Goal: Communication & Community: Answer question/provide support

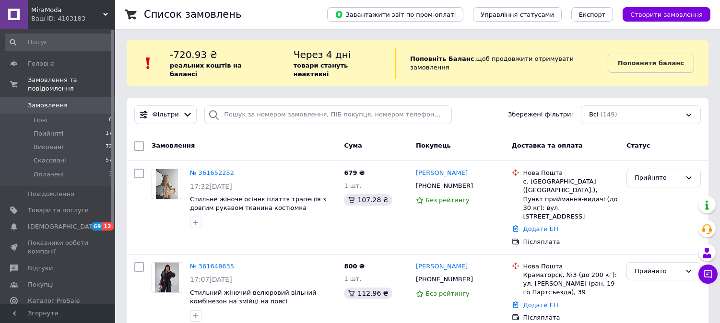
click at [102, 12] on span "MiraModa" at bounding box center [67, 10] width 72 height 9
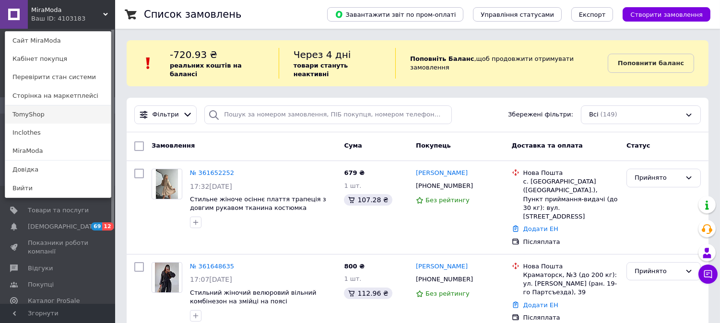
click at [51, 118] on link "TomyShop" at bounding box center [57, 114] width 105 height 18
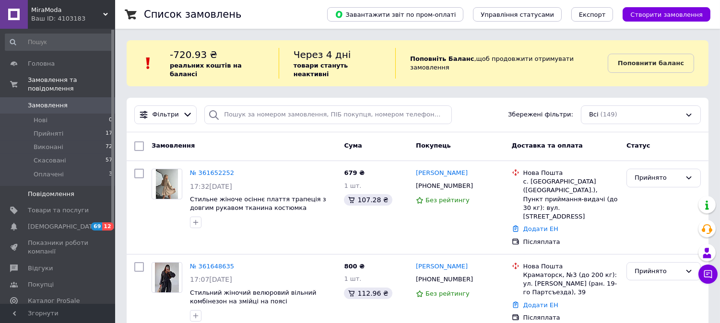
scroll to position [22, 0]
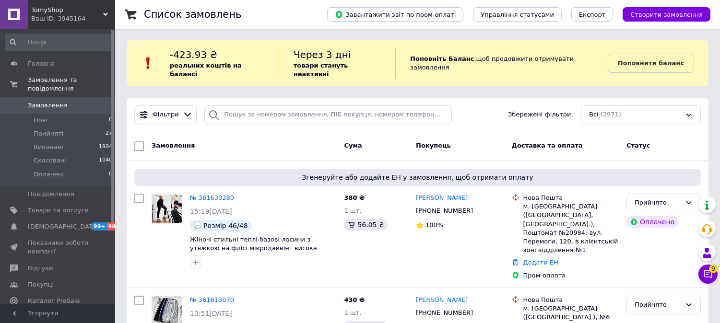
click at [79, 6] on span "TomyShop" at bounding box center [67, 10] width 72 height 9
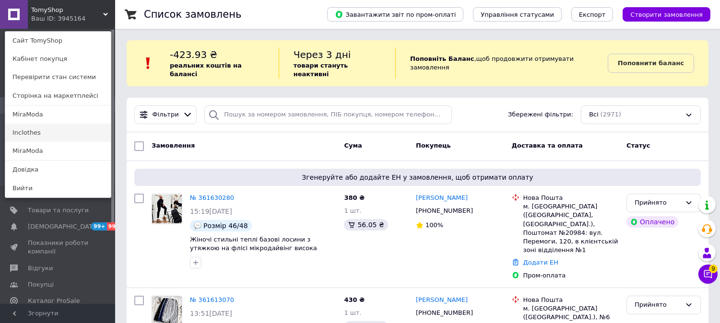
click at [53, 132] on link "Inclothes" at bounding box center [57, 133] width 105 height 18
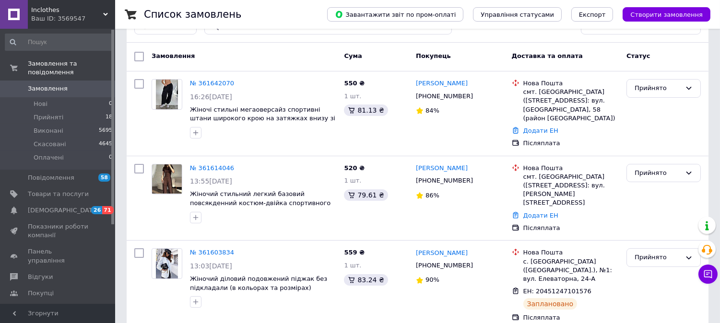
scroll to position [106, 0]
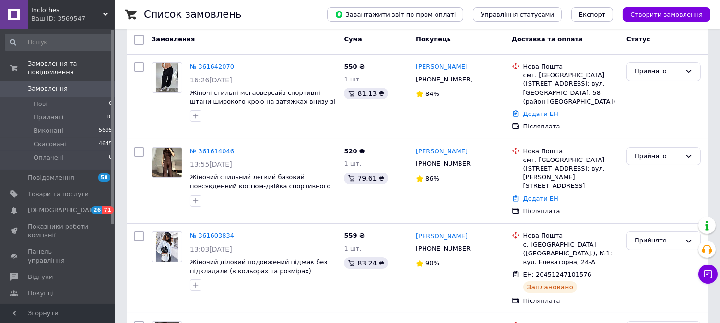
click at [75, 25] on div "Inclothes Ваш ID: 3569547" at bounding box center [71, 14] width 87 height 29
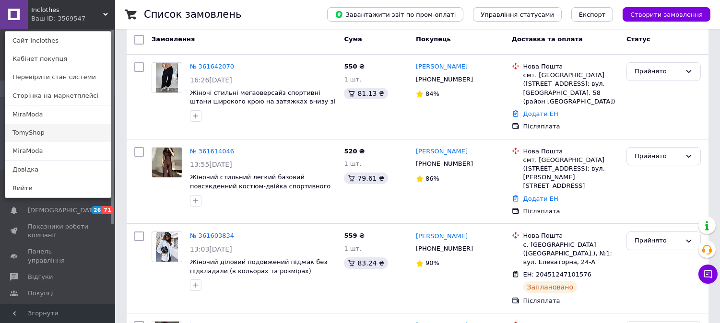
click at [17, 132] on link "TomyShop" at bounding box center [57, 133] width 105 height 18
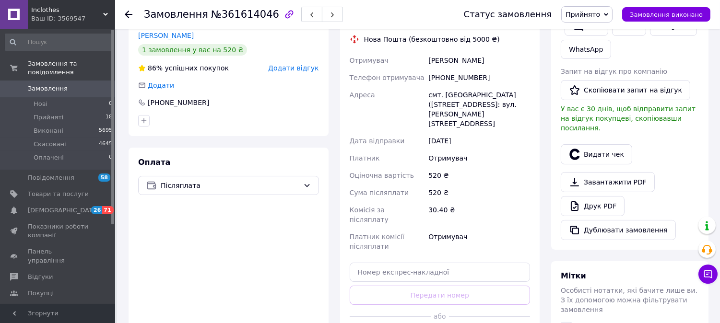
scroll to position [266, 0]
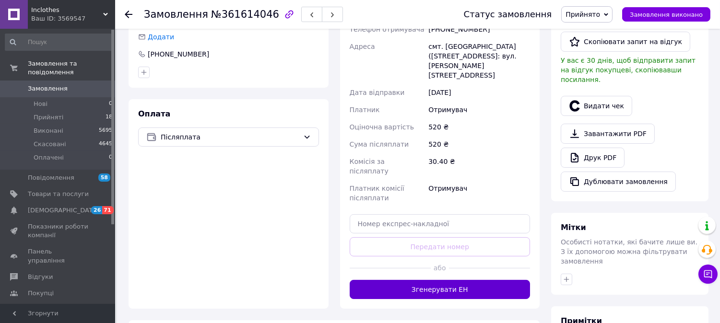
click at [431, 280] on button "Згенерувати ЕН" at bounding box center [440, 289] width 181 height 19
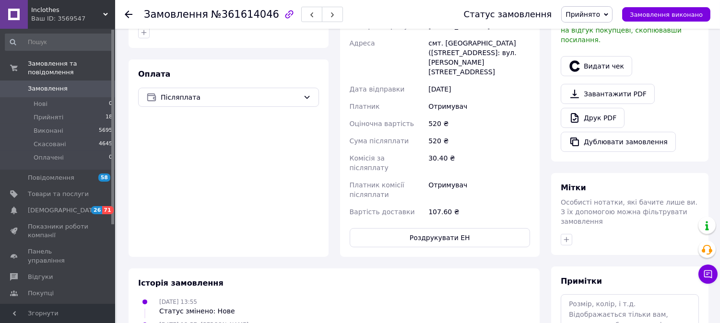
scroll to position [319, 0]
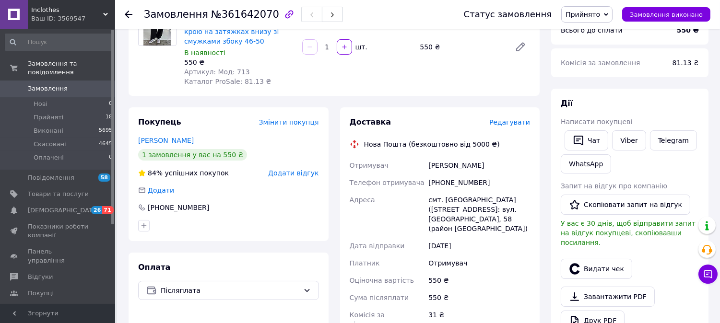
scroll to position [319, 0]
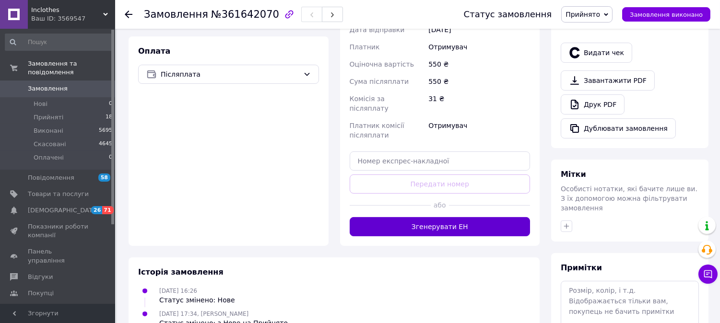
click at [437, 217] on button "Згенерувати ЕН" at bounding box center [440, 226] width 181 height 19
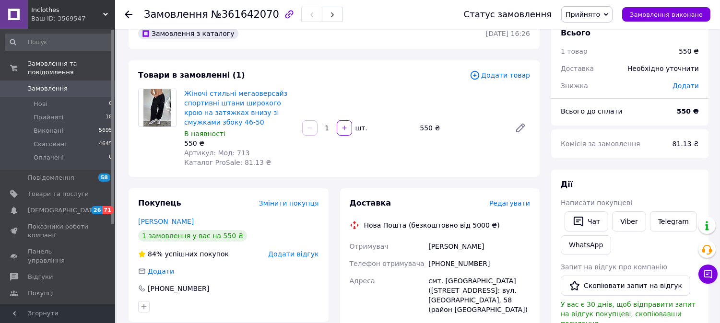
scroll to position [0, 0]
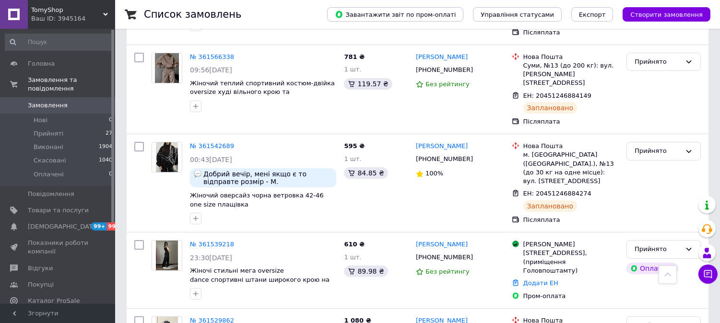
scroll to position [533, 0]
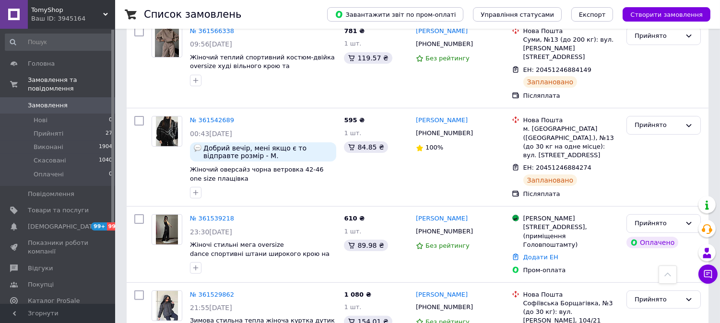
click at [60, 14] on div "Ваш ID: 3945164" at bounding box center [73, 18] width 84 height 9
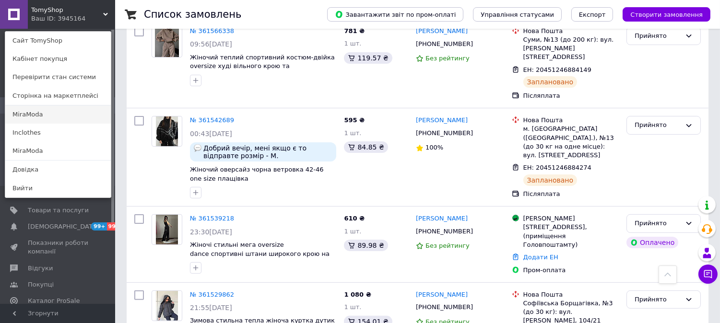
click at [34, 120] on link "MiraModa" at bounding box center [57, 114] width 105 height 18
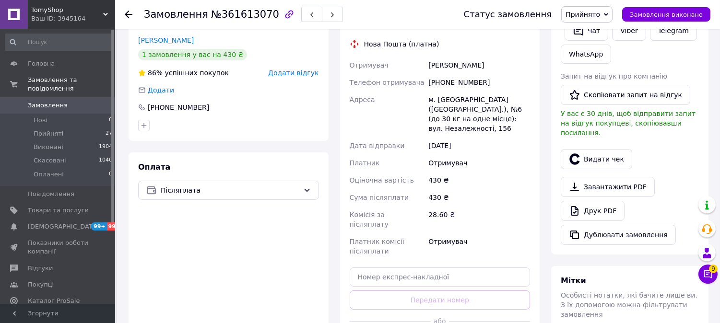
scroll to position [266, 0]
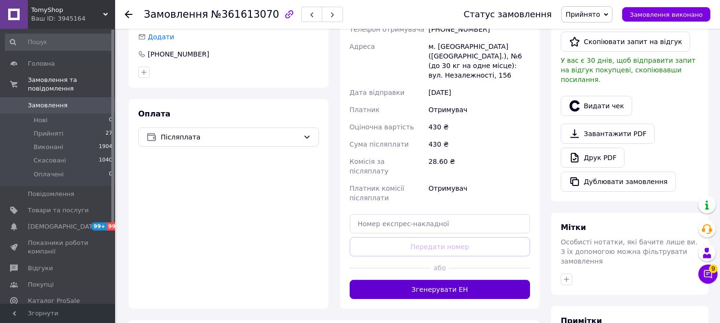
click at [443, 280] on button "Згенерувати ЕН" at bounding box center [440, 289] width 181 height 19
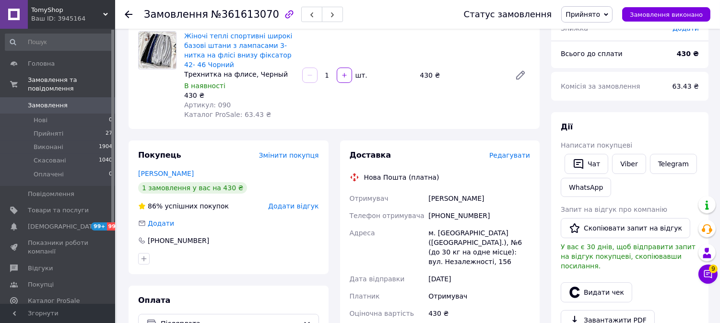
scroll to position [53, 0]
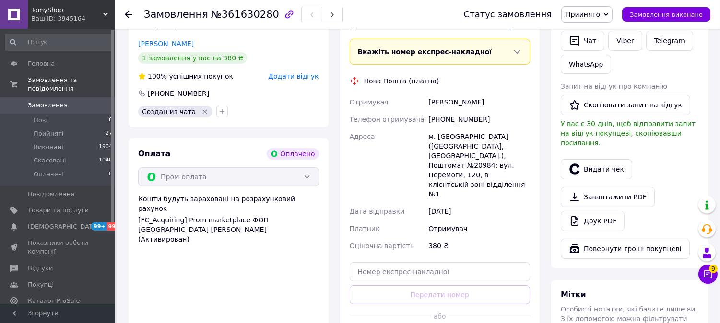
scroll to position [533, 0]
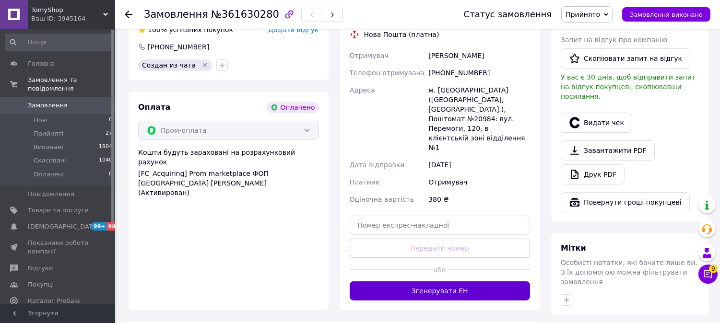
click at [438, 281] on button "Згенерувати ЕН" at bounding box center [440, 290] width 181 height 19
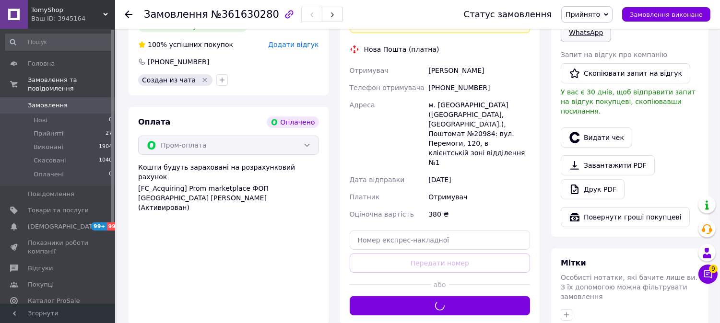
scroll to position [426, 0]
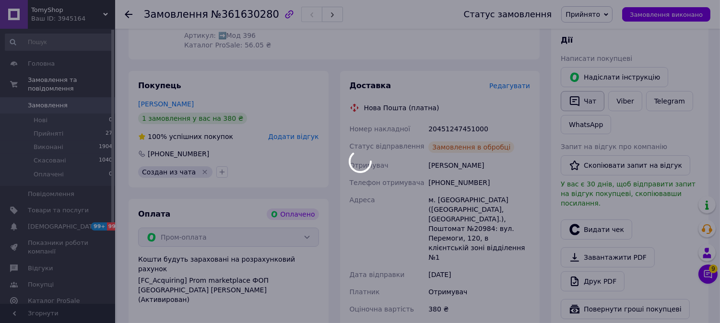
click at [593, 91] on button "Чат" at bounding box center [582, 101] width 44 height 20
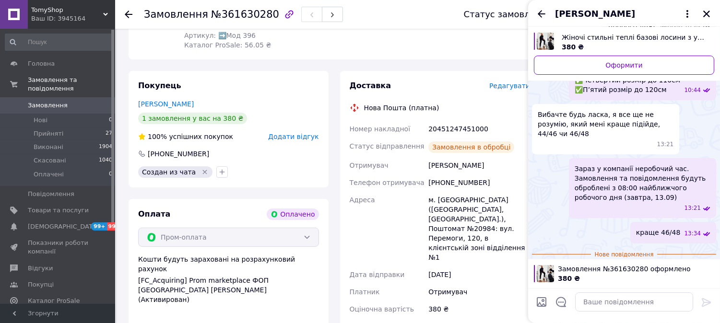
scroll to position [234, 0]
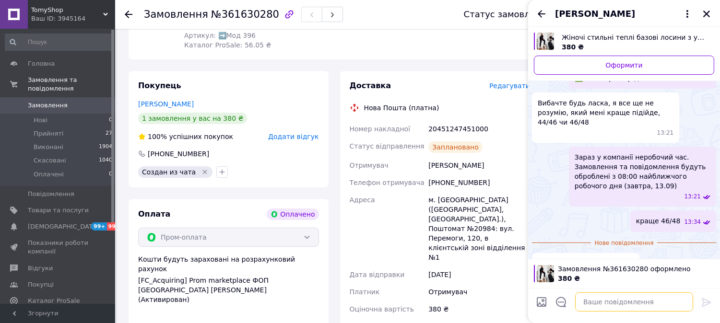
click at [621, 297] on textarea at bounding box center [634, 301] width 118 height 19
paste textarea "✔️ Ваше замовлення прийнято Дякуємо, що обрали нас! Зазвичай відправка займає 1…"
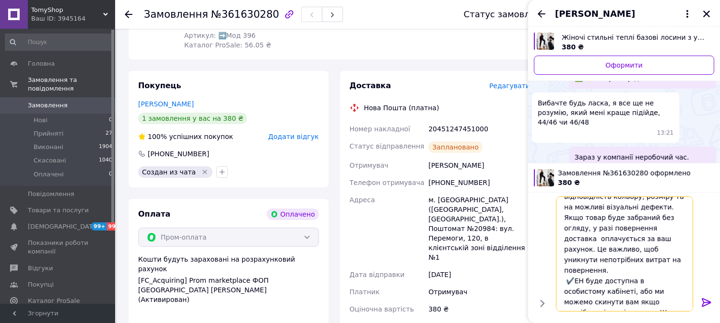
type textarea "✔️ Ваше замовлення прийнято Дякуємо, що обрали нас! Зазвичай відправка займає 1…"
click at [709, 305] on icon at bounding box center [706, 303] width 12 height 12
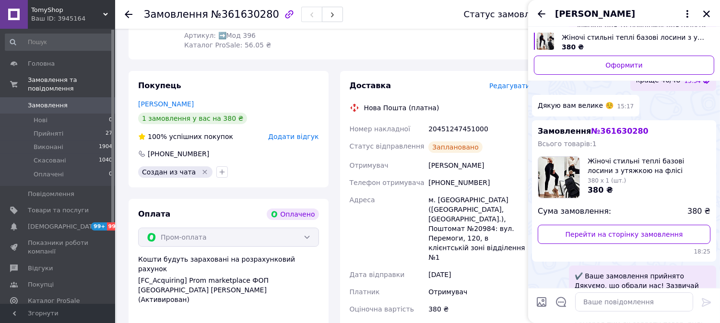
scroll to position [502, 0]
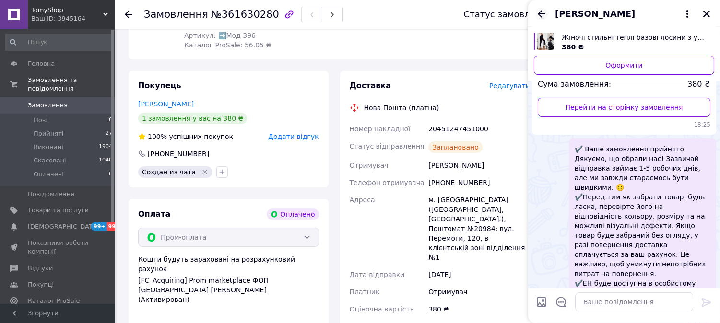
click at [543, 15] on icon "Назад" at bounding box center [542, 14] width 12 height 12
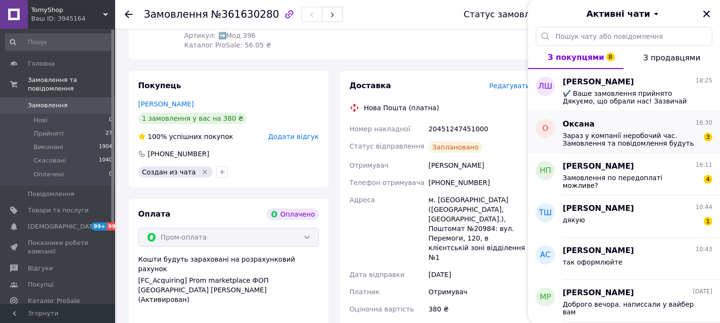
click at [609, 137] on span "Зараз у компанії неробочий час. Замовлення та повідомлення будуть оброблені з 0…" at bounding box center [630, 139] width 136 height 15
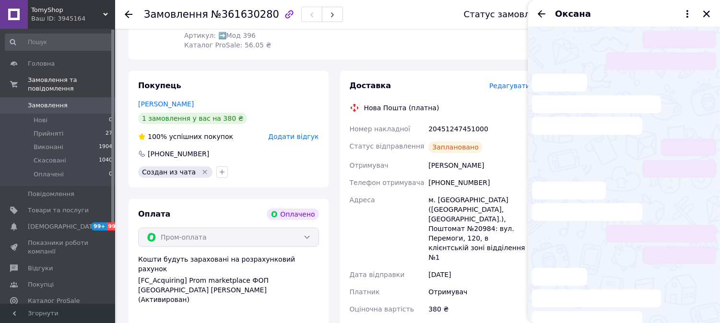
scroll to position [16, 0]
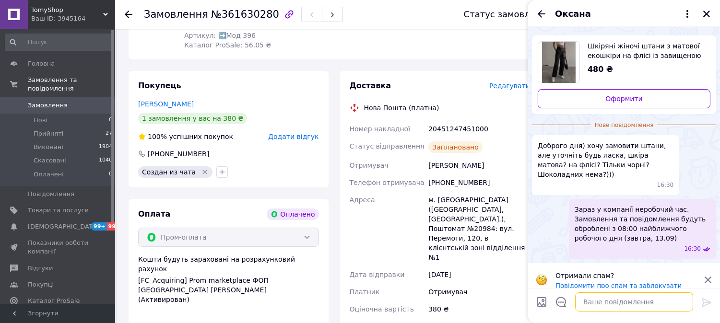
click at [672, 309] on textarea at bounding box center [634, 301] width 118 height 19
type textarea "l"
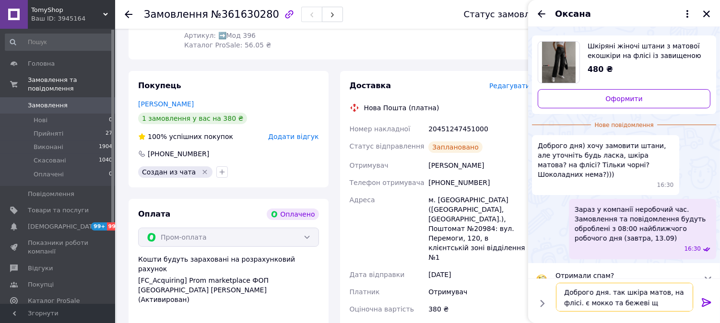
type textarea "Доброго дня. так шкіра матов, на флісі. є мокко та бежеві ще"
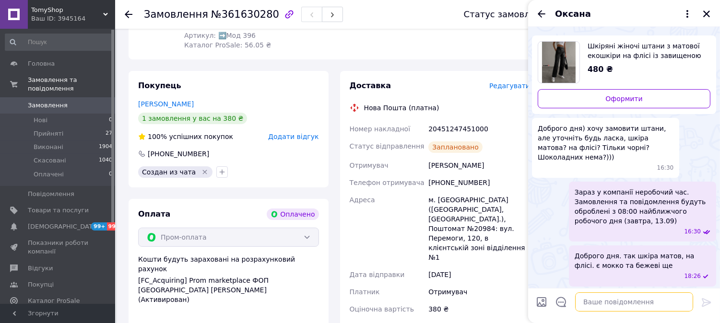
scroll to position [8, 0]
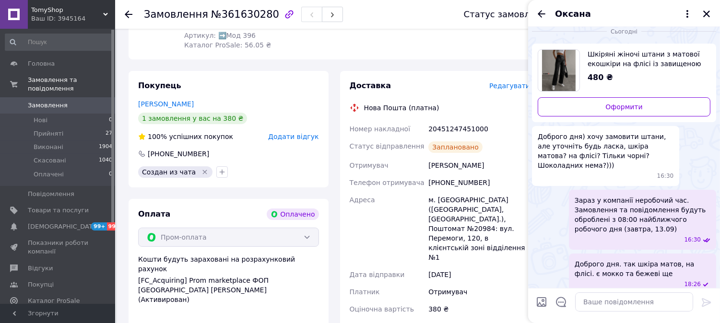
click at [548, 305] on div at bounding box center [541, 303] width 19 height 23
click at [541, 305] on input "Завантажити файли" at bounding box center [542, 302] width 12 height 12
type input "C:\fakepath\photo_2025-09-12_18-26-17.jpg"
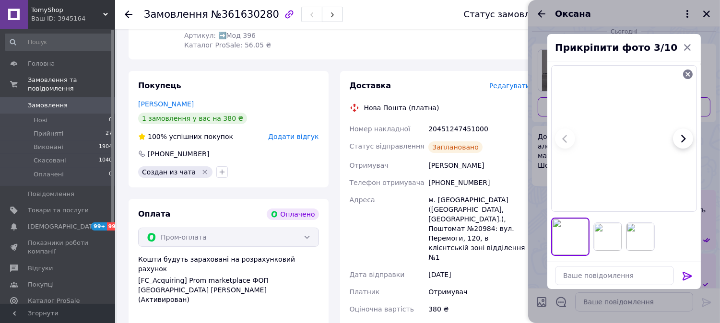
click at [686, 280] on icon at bounding box center [687, 276] width 12 height 12
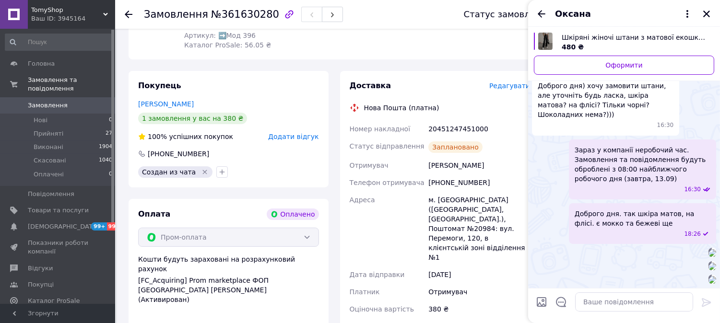
scroll to position [427, 0]
click at [623, 304] on textarea at bounding box center [634, 301] width 118 height 19
type textarea "шоколадні є в іншій моделі"
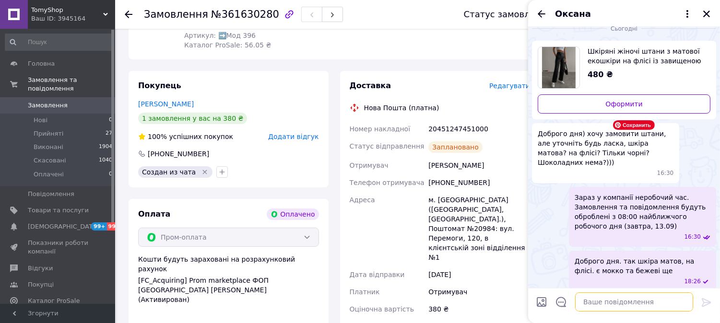
scroll to position [0, 0]
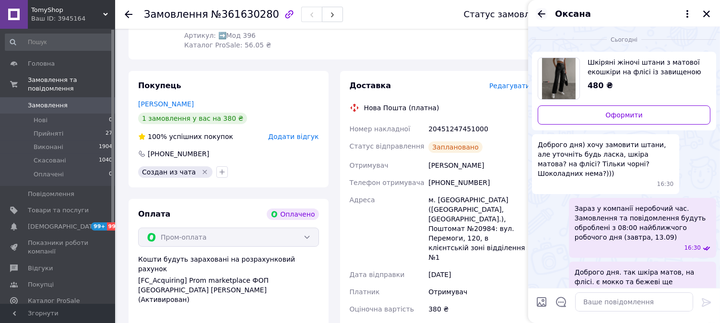
click at [544, 12] on icon "Назад" at bounding box center [542, 14] width 12 height 12
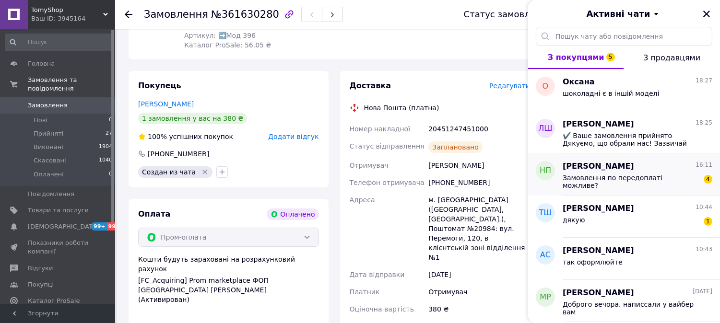
click at [660, 183] on div "Замовлення по передоплаті можливе?" at bounding box center [630, 181] width 136 height 15
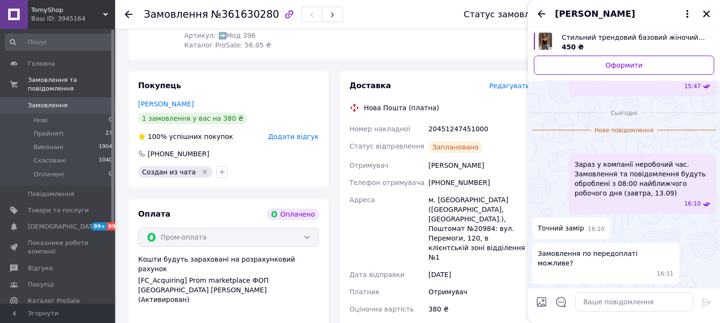
scroll to position [242, 0]
click at [539, 142] on img at bounding box center [536, 146] width 8 height 8
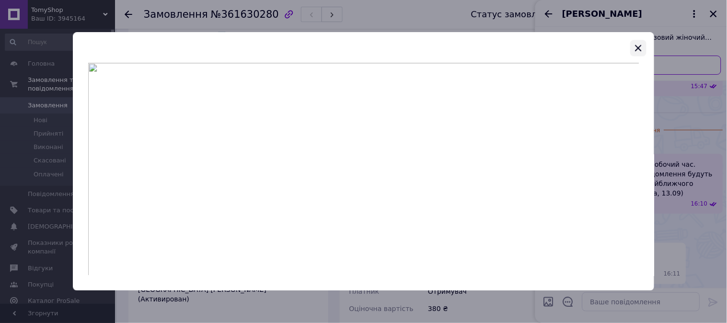
click at [638, 49] on icon "button" at bounding box center [639, 48] width 6 height 6
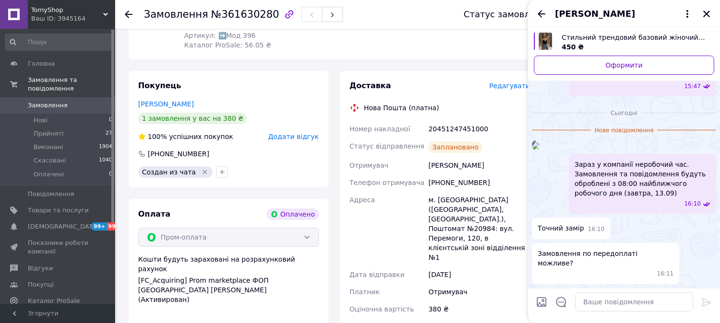
scroll to position [254, 0]
click at [625, 295] on textarea at bounding box center [634, 301] width 118 height 19
type textarea "так, можливр"
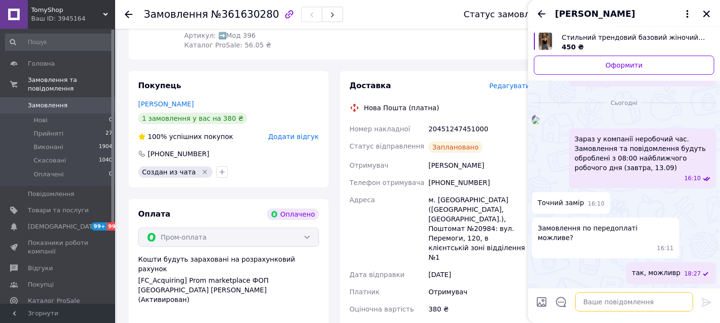
scroll to position [264, 0]
click at [590, 297] on textarea at bounding box center [634, 301] width 118 height 19
paste textarea "Розміри SM | ML Груди : SM - чашка А-В ML - чашка B-C Розміри SM | ML Груди: 80…"
type textarea "Розміри SM | ML Груди : SM - чашка А-В ML - чашка B-C Розміри SM | ML Груди: 80…"
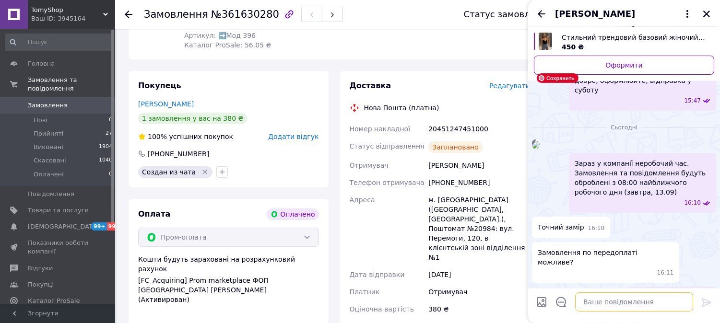
scroll to position [80, 0]
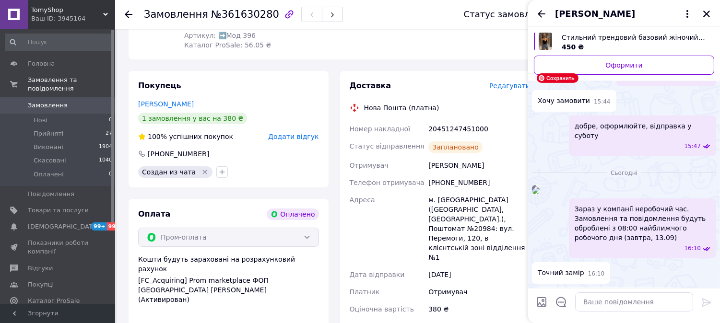
click at [539, 194] on img at bounding box center [536, 190] width 8 height 8
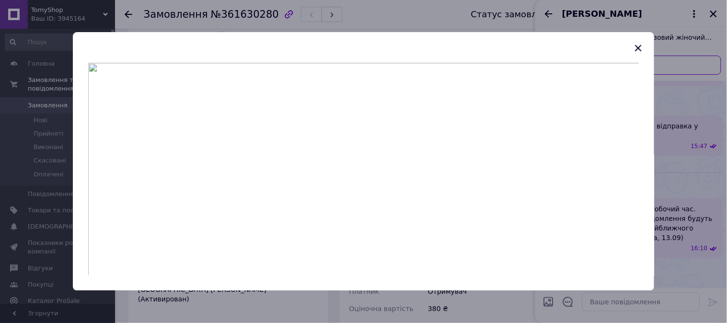
click at [664, 197] on div at bounding box center [363, 161] width 727 height 323
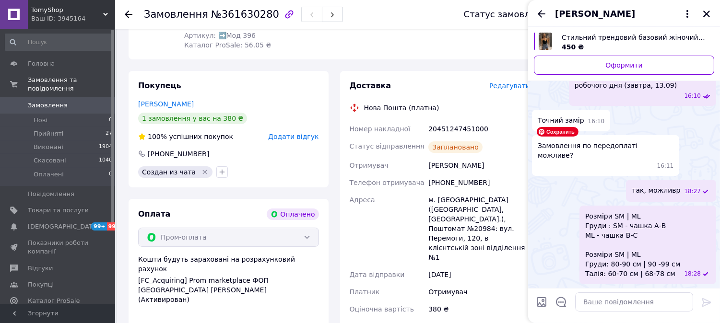
scroll to position [133, 0]
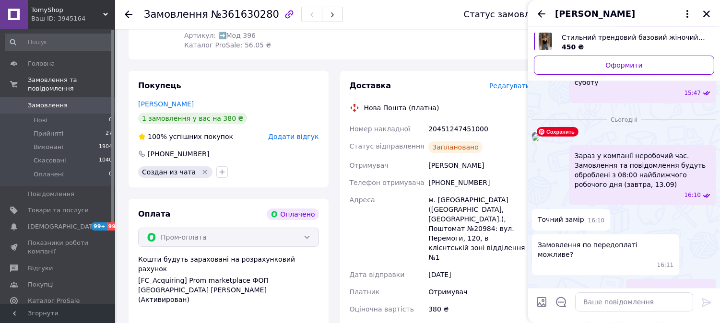
click at [539, 141] on img at bounding box center [536, 137] width 8 height 8
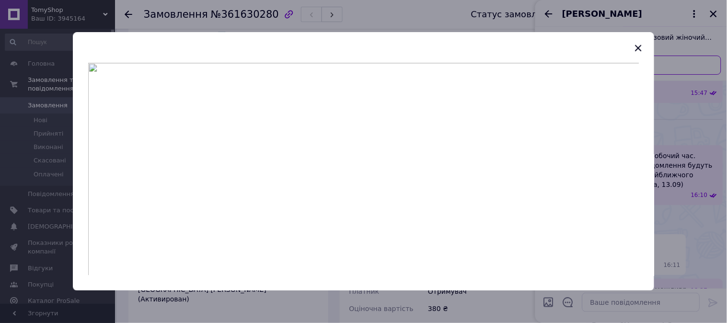
click at [676, 194] on div at bounding box center [363, 161] width 727 height 323
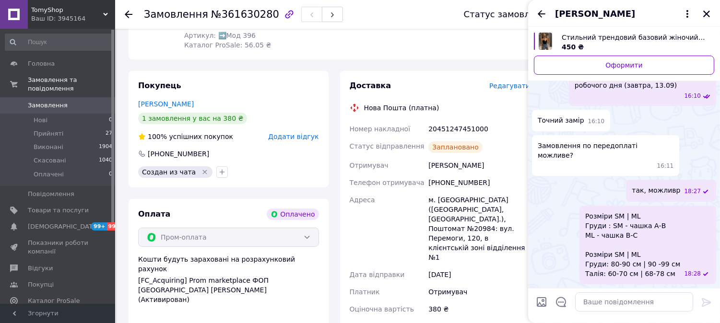
scroll to position [187, 0]
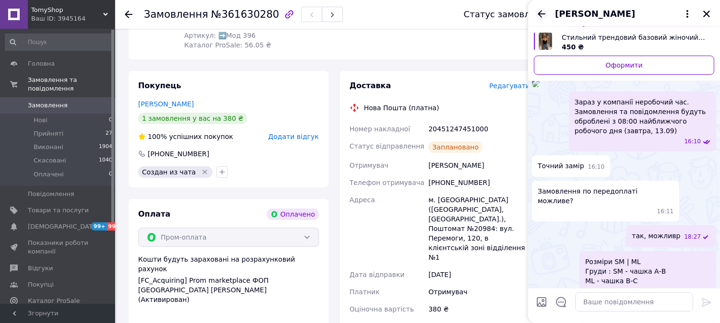
click at [543, 13] on icon "Назад" at bounding box center [542, 14] width 12 height 12
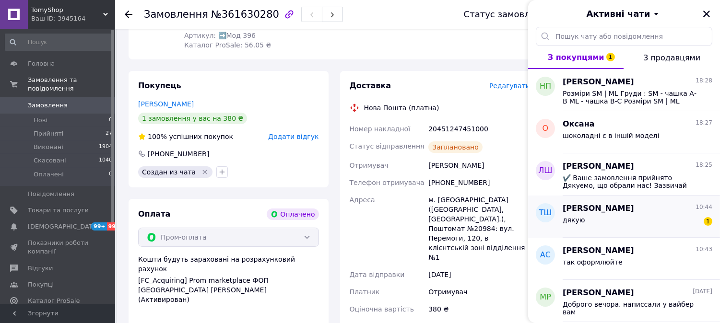
click at [657, 213] on div "Тетяна Шмідт 10:44" at bounding box center [637, 208] width 150 height 11
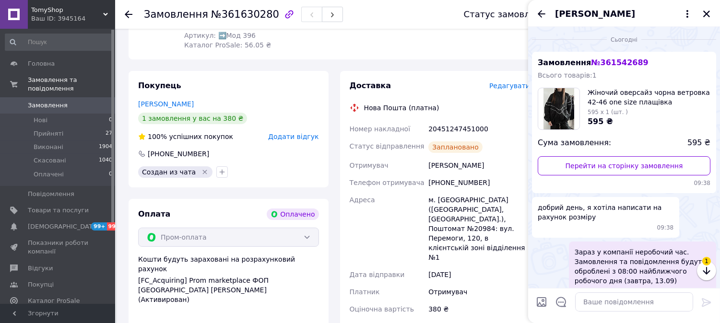
scroll to position [146, 0]
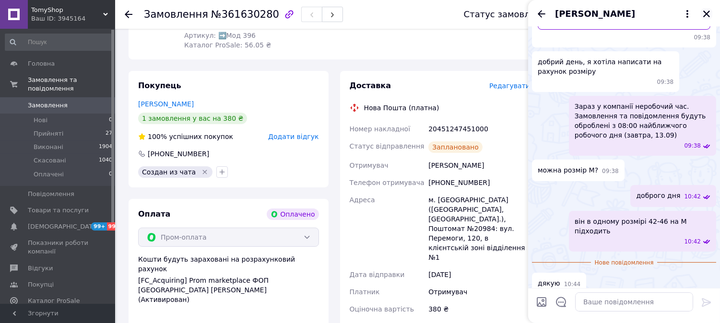
click at [702, 13] on icon "Закрити" at bounding box center [706, 14] width 9 height 9
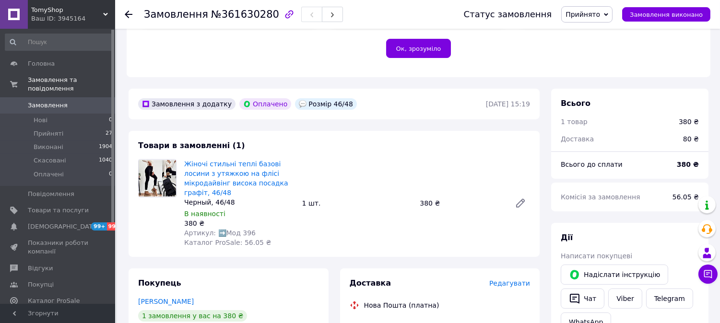
scroll to position [319, 0]
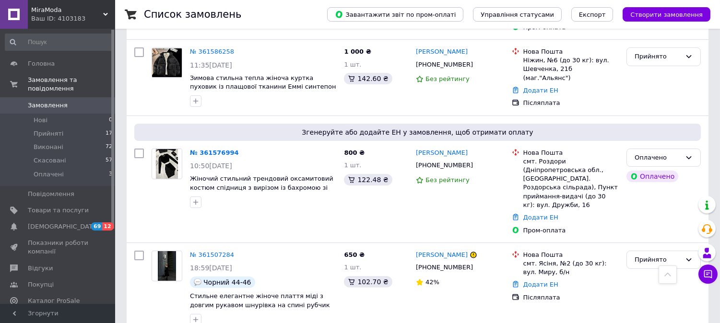
scroll to position [533, 0]
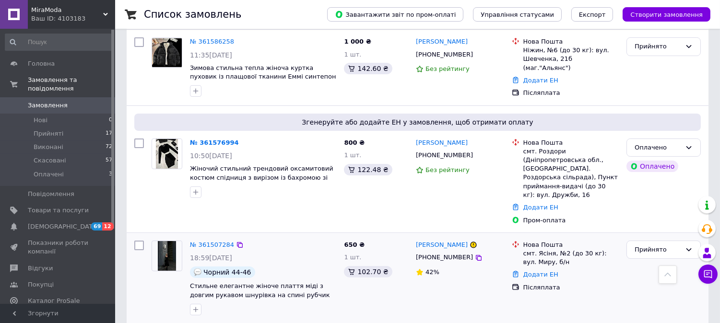
click at [653, 237] on div "Прийнято" at bounding box center [663, 278] width 82 height 82
drag, startPoint x: 727, startPoint y: 167, endPoint x: 447, endPoint y: 159, distance: 279.6
click at [447, 159] on div "[PERSON_NAME] [PHONE_NUMBER] Без рейтингу" at bounding box center [460, 182] width 96 height 94
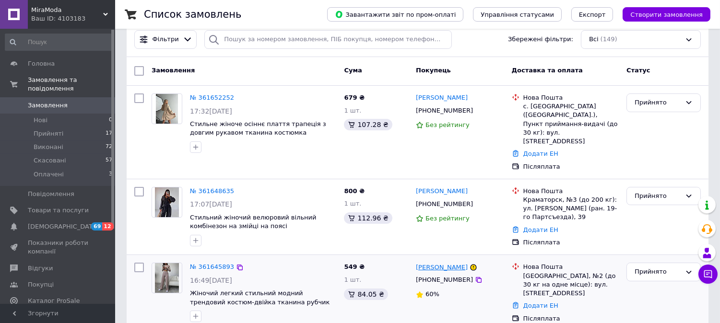
scroll to position [0, 0]
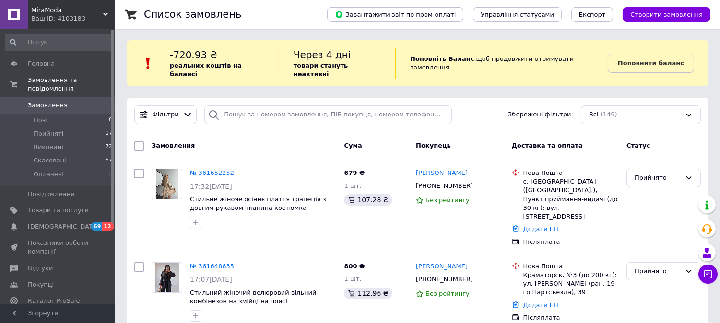
click at [82, 22] on div "Ваш ID: 4103183" at bounding box center [73, 18] width 84 height 9
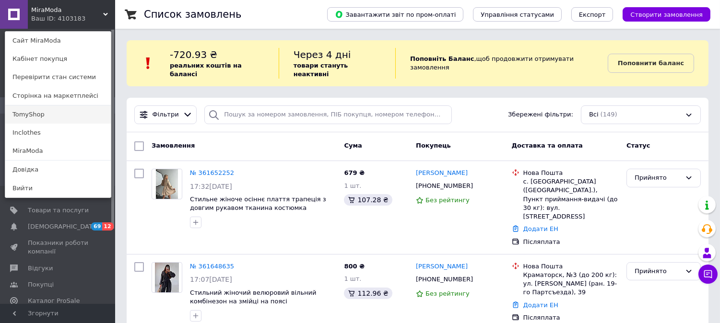
click at [44, 120] on link "TomyShop" at bounding box center [57, 114] width 105 height 18
